Goal: Information Seeking & Learning: Find specific page/section

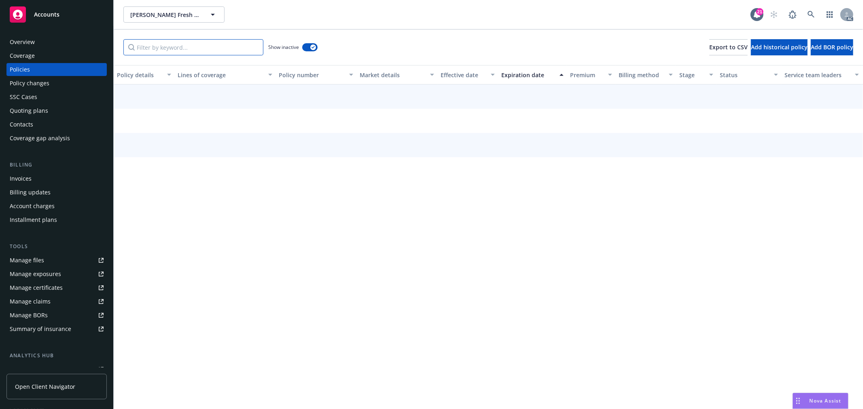
click at [203, 51] on input "Filter by keyword..." at bounding box center [193, 47] width 140 height 16
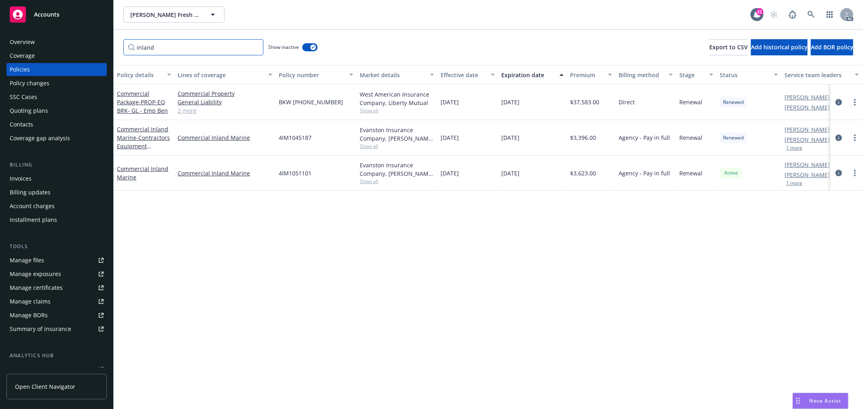
type input "inland"
